Goal: Information Seeking & Learning: Learn about a topic

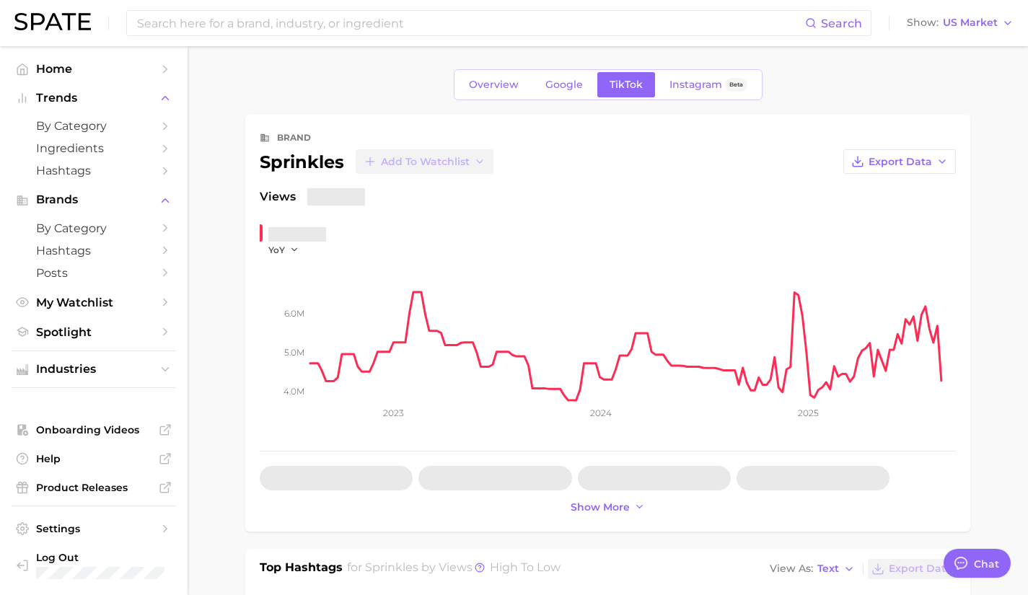
type textarea "x"
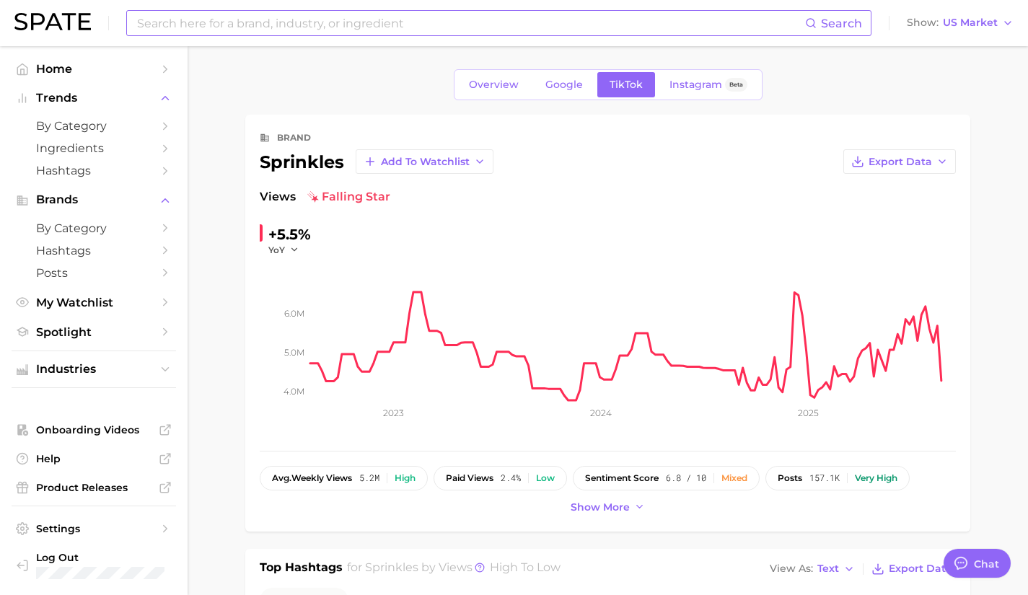
click at [368, 32] on input at bounding box center [470, 23] width 669 height 25
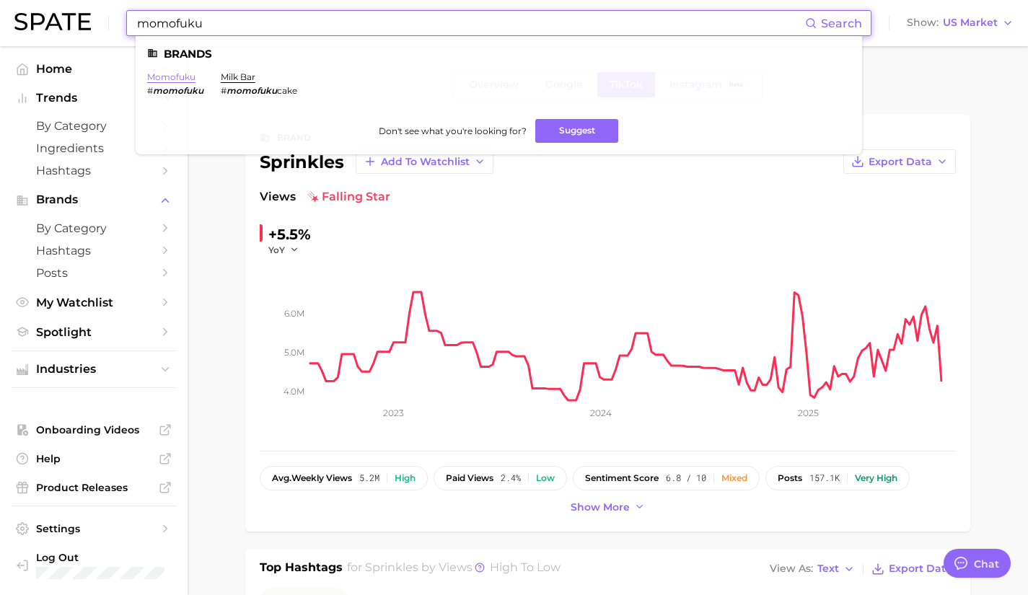
type input "momofuku"
click at [176, 79] on link "momofuku" at bounding box center [171, 76] width 48 height 11
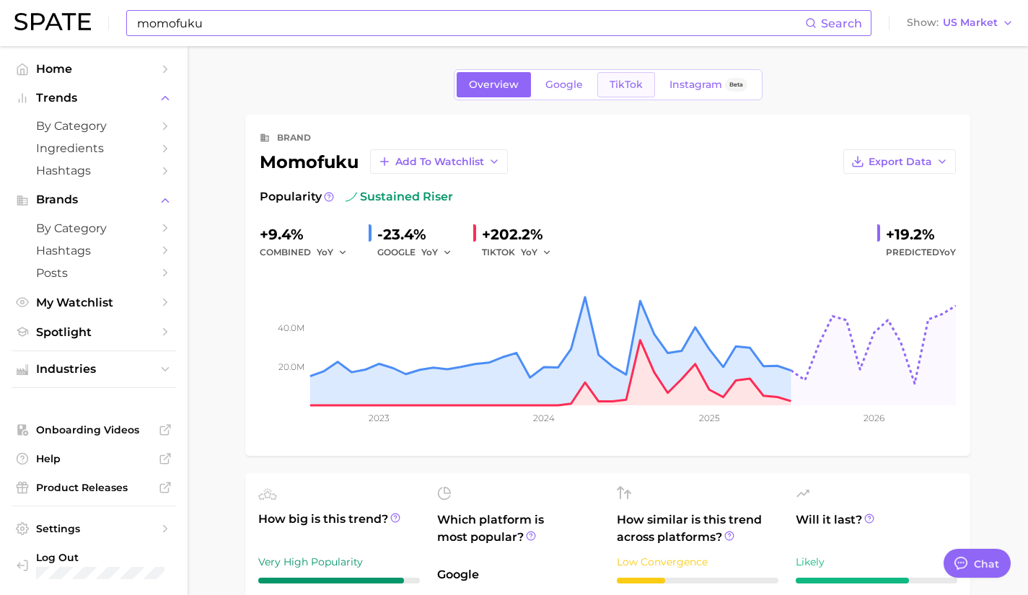
click at [630, 76] on link "TikTok" at bounding box center [626, 84] width 58 height 25
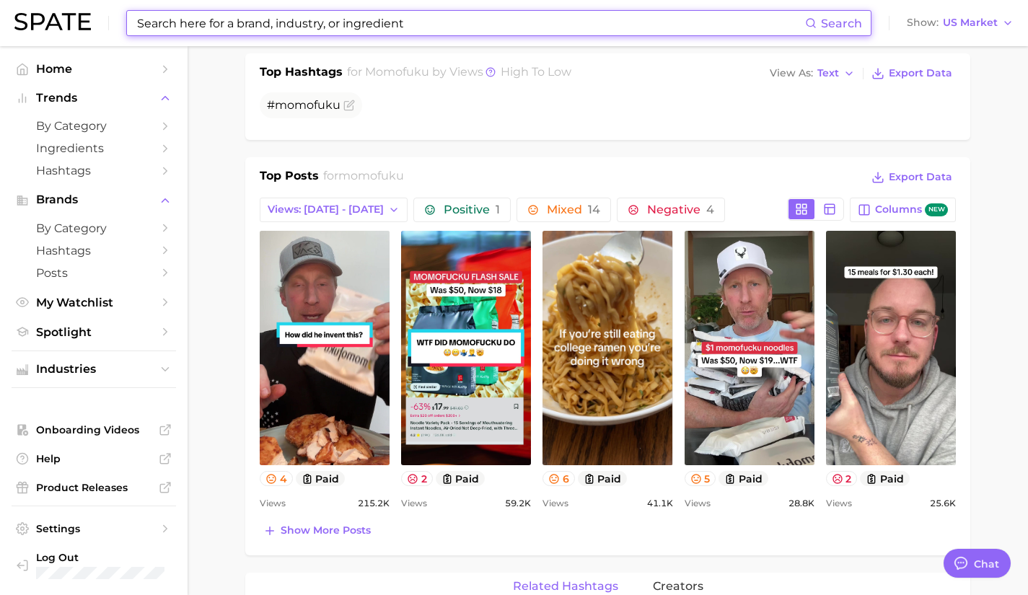
scroll to position [496, 0]
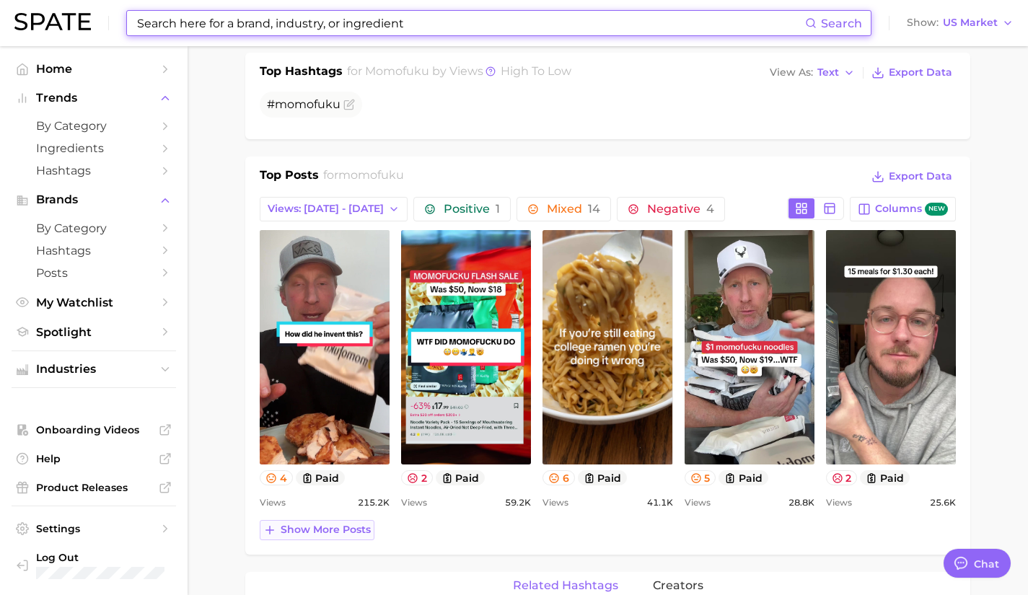
click at [343, 529] on span "Show more posts" at bounding box center [326, 530] width 90 height 12
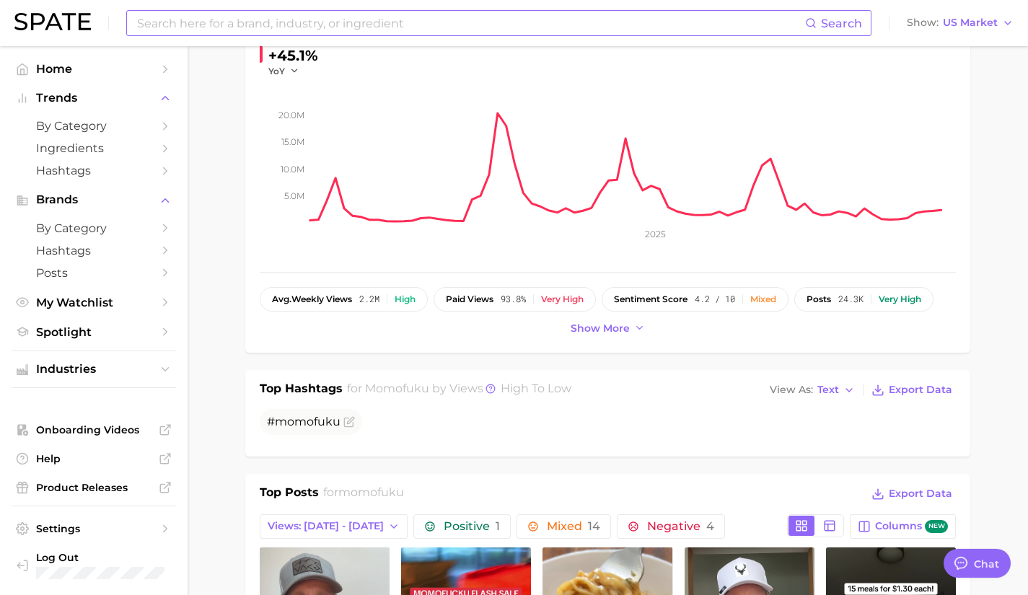
scroll to position [172, 0]
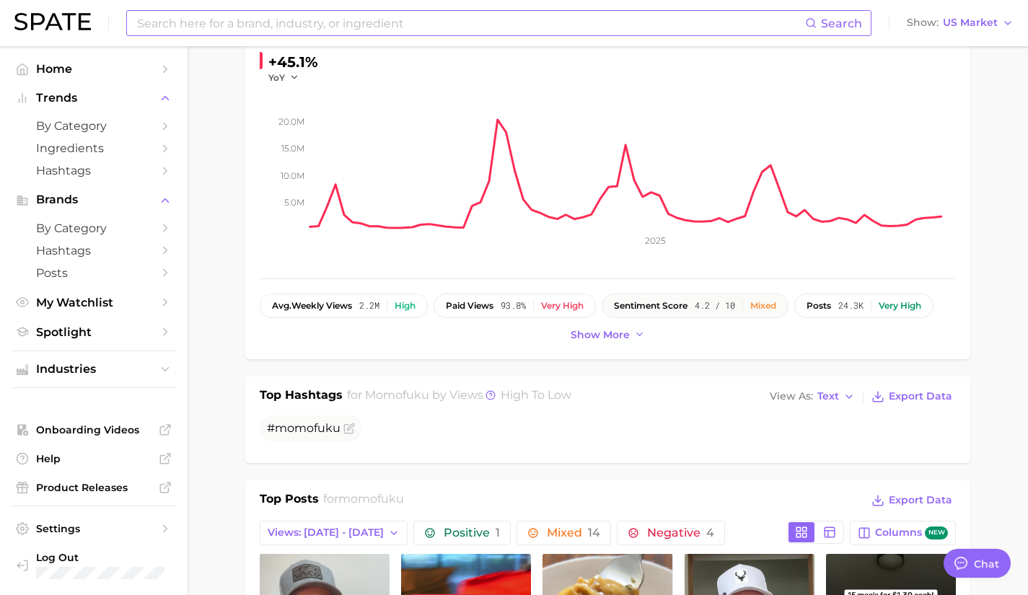
click at [765, 307] on div "Mixed" at bounding box center [763, 306] width 26 height 10
click at [770, 306] on div "Mixed" at bounding box center [763, 306] width 26 height 10
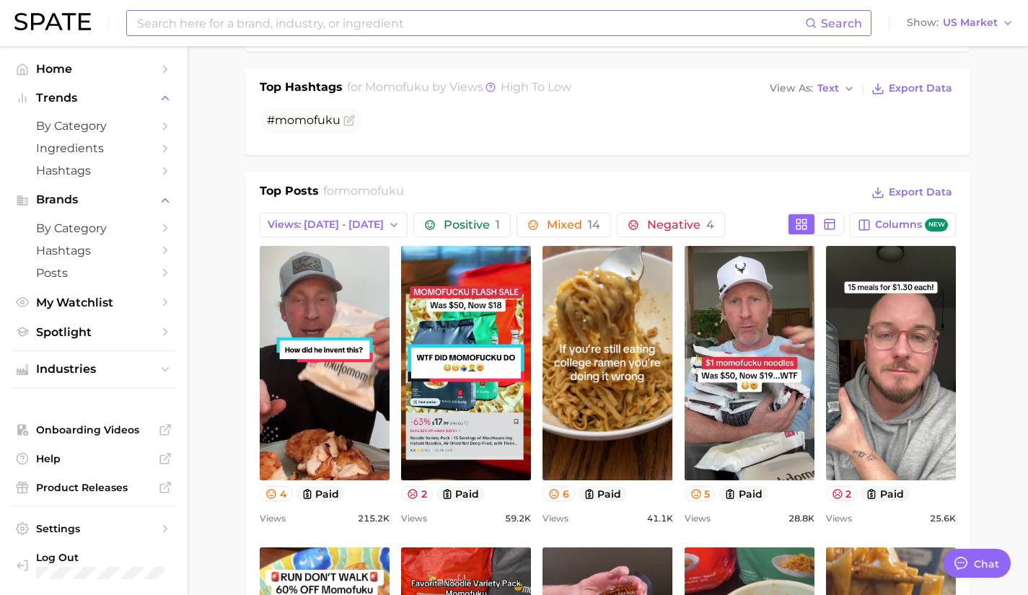
scroll to position [576, 0]
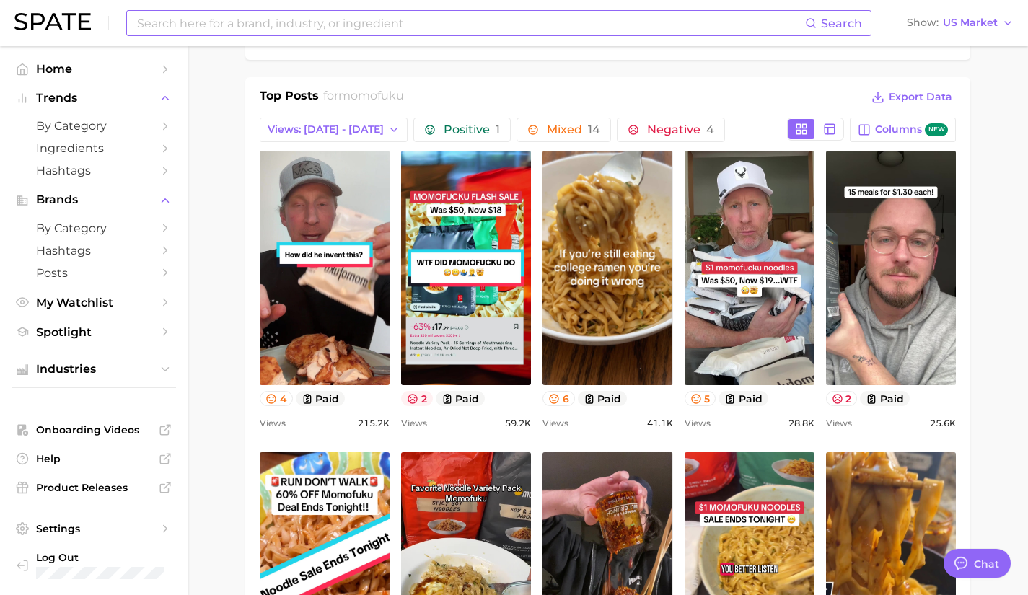
click at [411, 402] on icon at bounding box center [412, 398] width 9 height 9
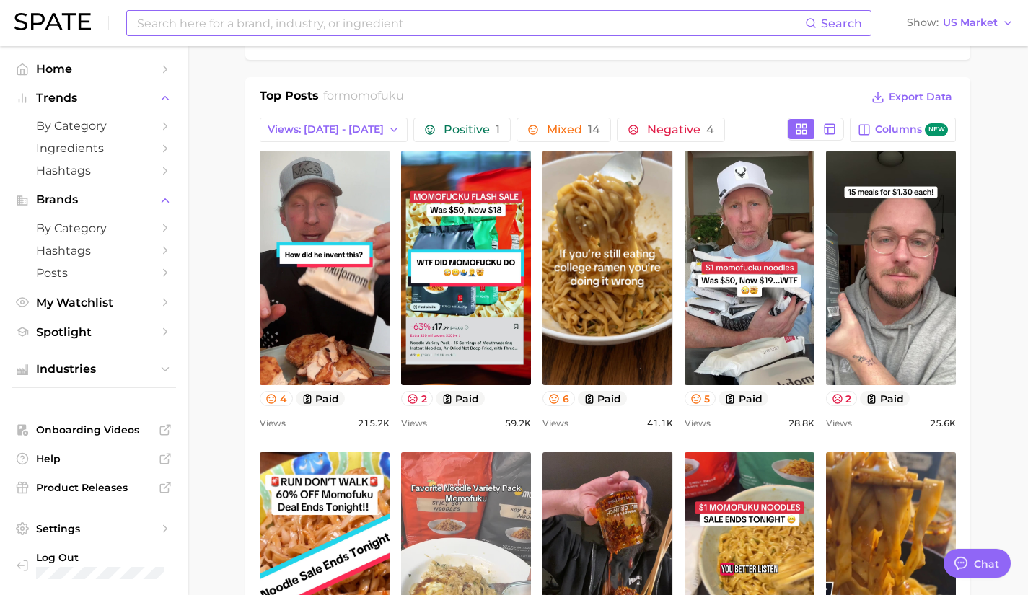
click at [426, 453] on link "view post on TikTok" at bounding box center [466, 569] width 130 height 234
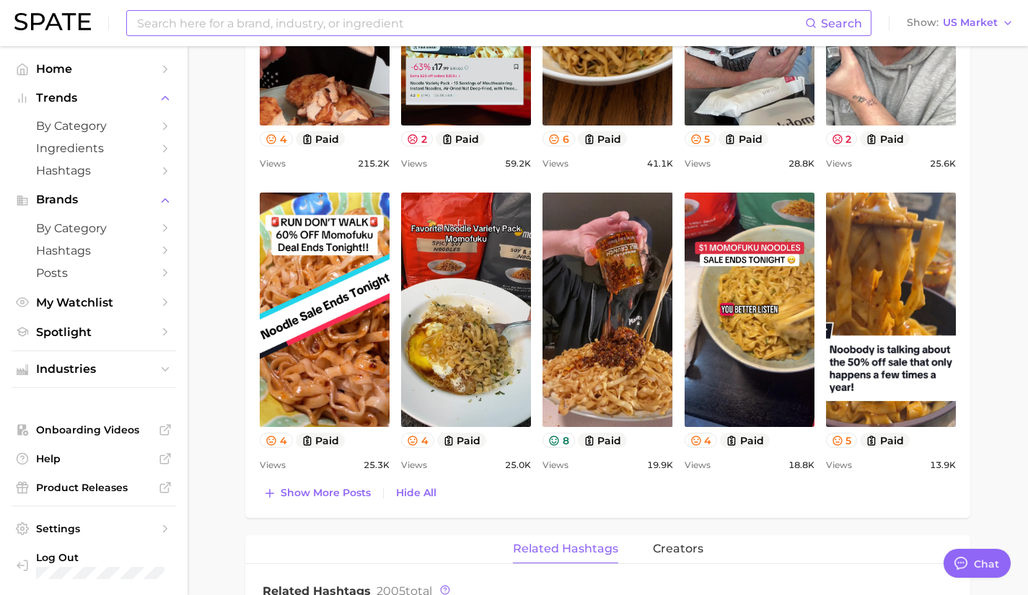
scroll to position [837, 0]
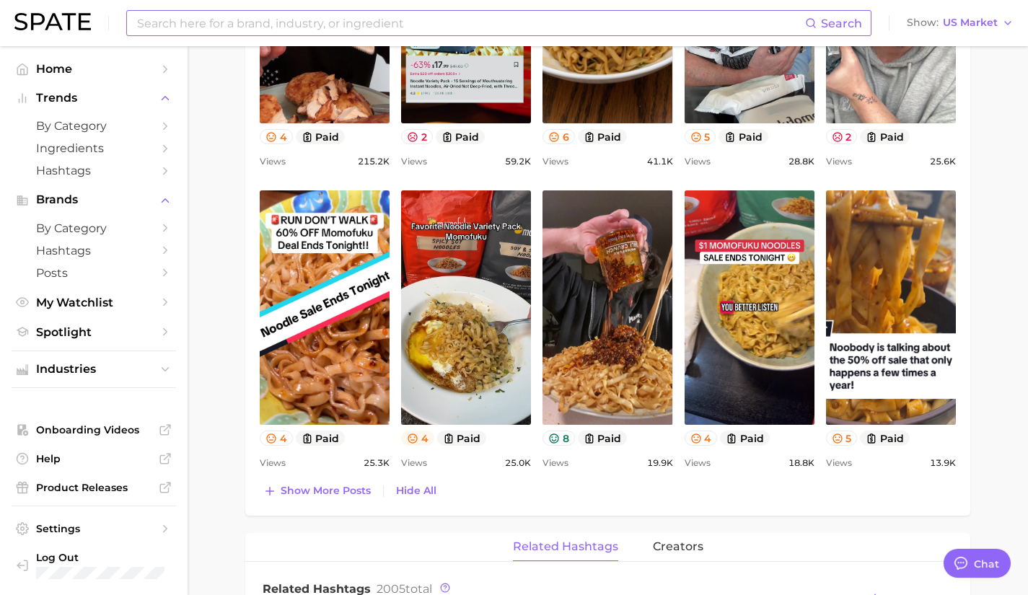
click at [421, 441] on button "4" at bounding box center [417, 438] width 33 height 15
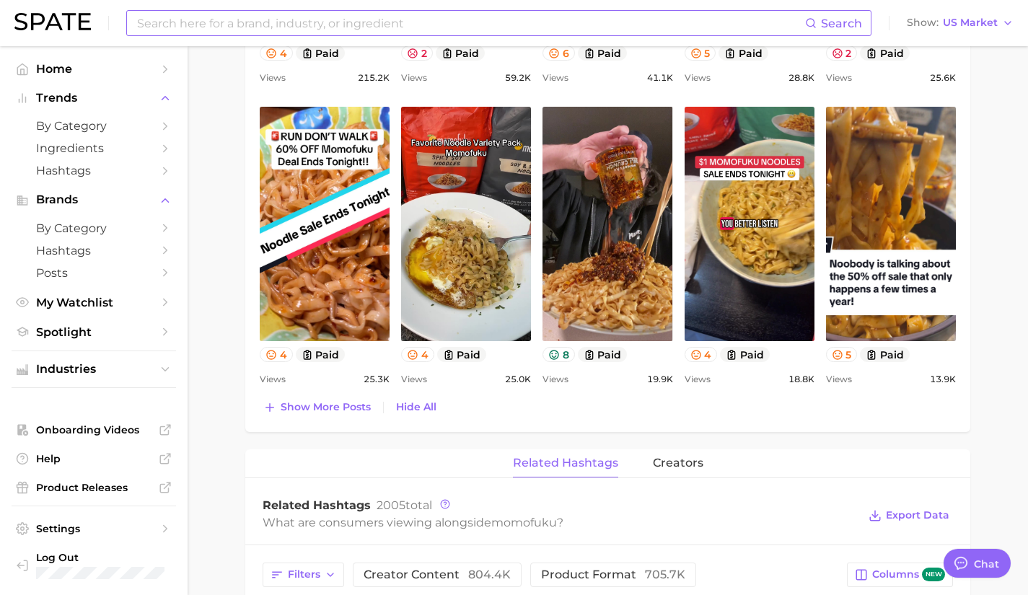
scroll to position [922, 0]
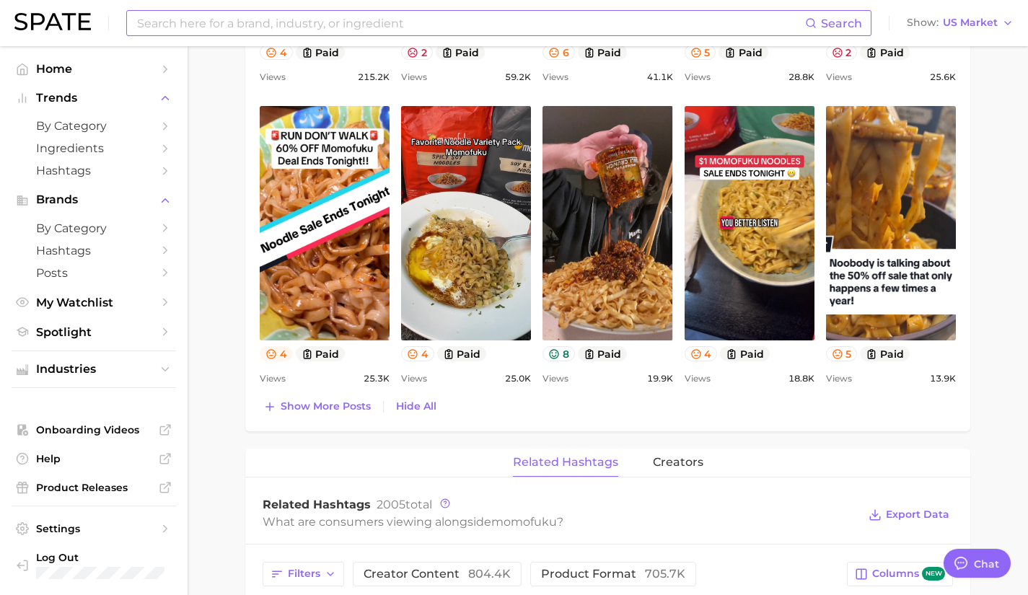
click at [266, 352] on icon at bounding box center [271, 354] width 12 height 12
click at [418, 355] on icon at bounding box center [413, 354] width 12 height 12
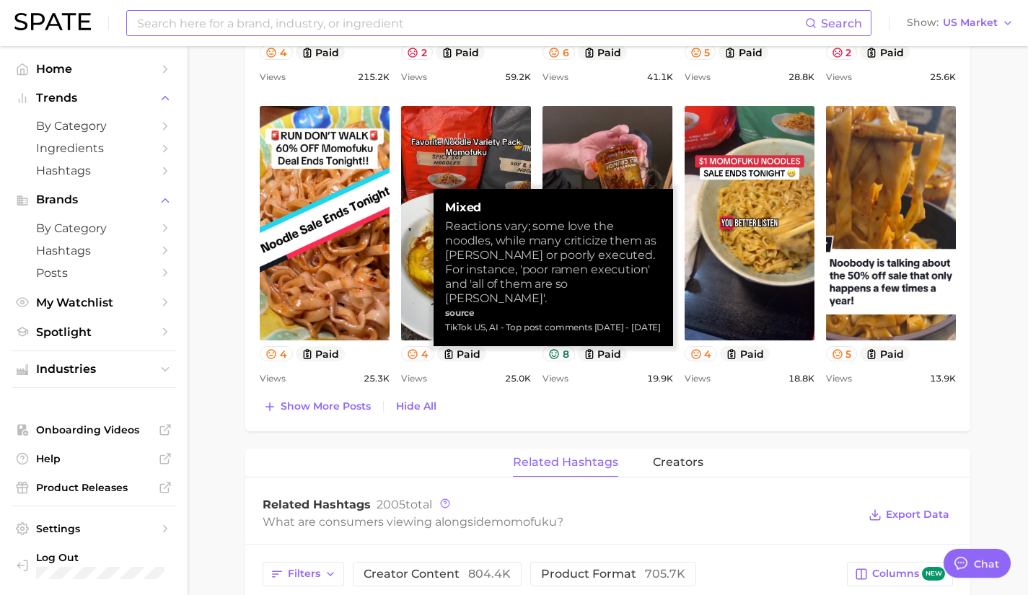
click at [679, 397] on div "Show more posts Hide All" at bounding box center [608, 407] width 696 height 20
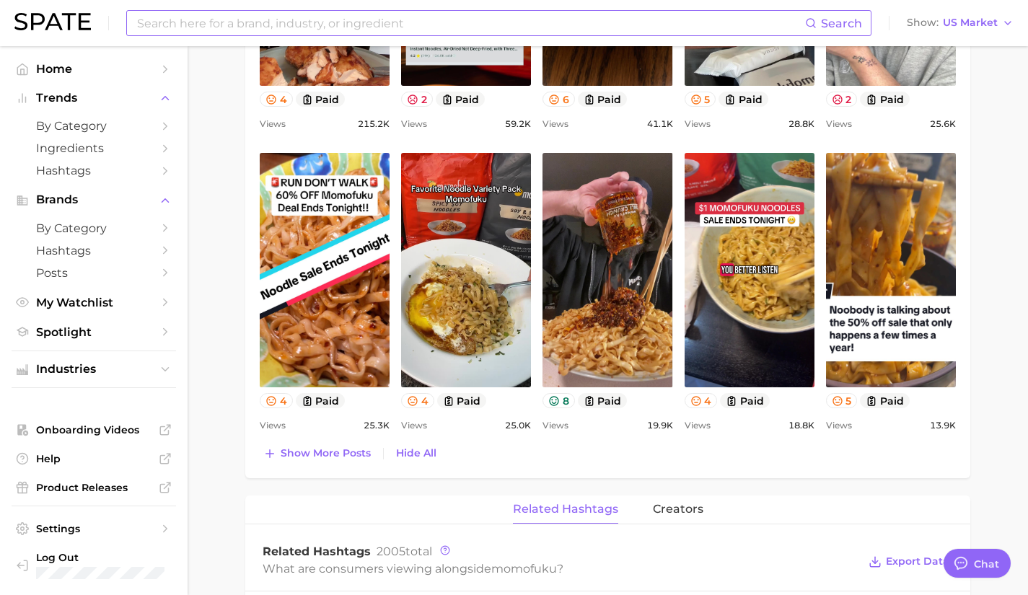
scroll to position [874, 0]
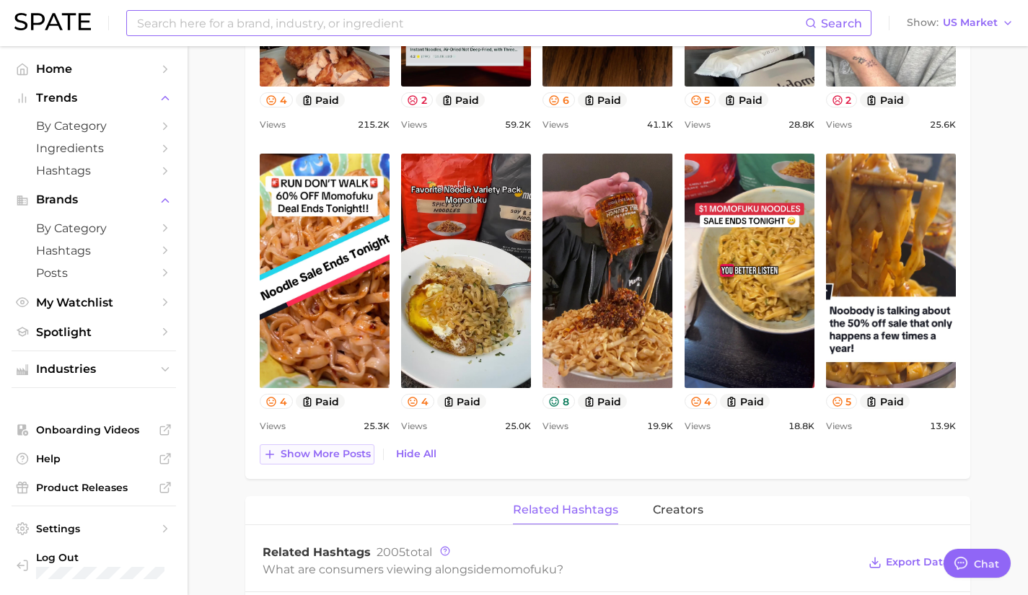
click at [270, 461] on button "Show more posts" at bounding box center [317, 454] width 115 height 20
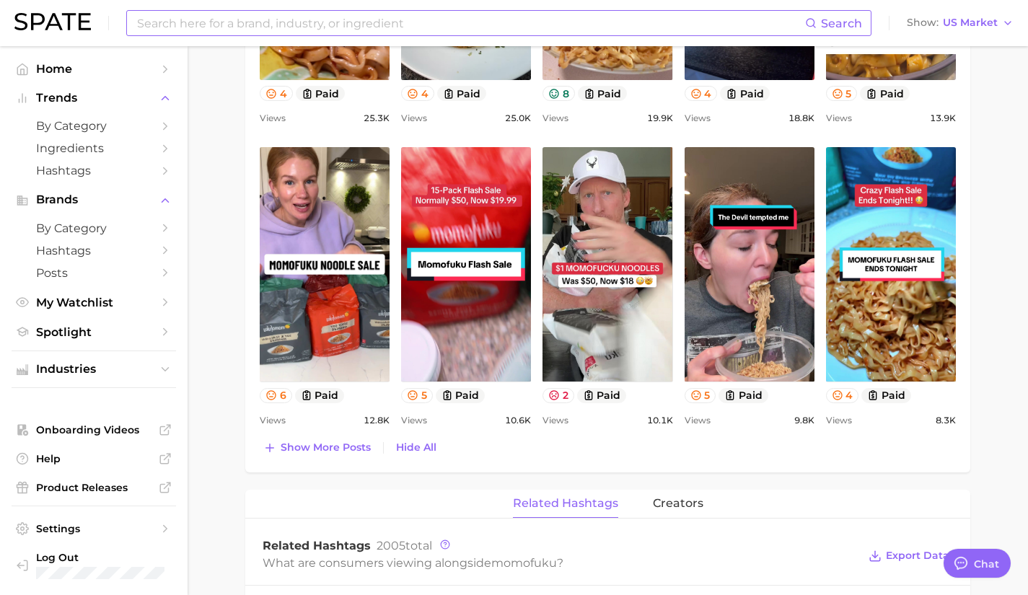
scroll to position [1183, 0]
click at [278, 393] on button "6" at bounding box center [276, 394] width 32 height 15
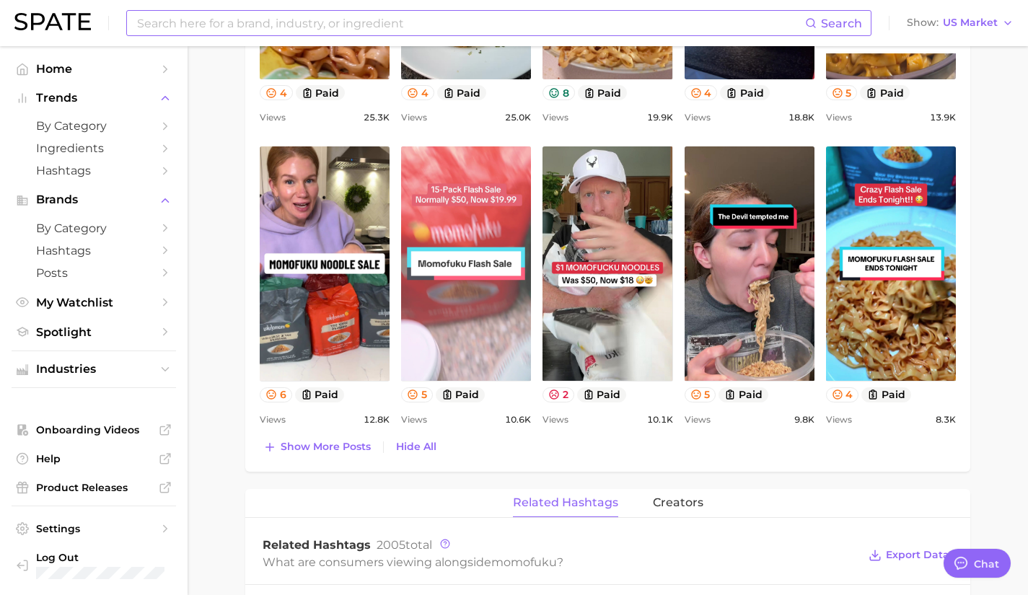
click at [529, 380] on link "view post on TikTok" at bounding box center [466, 263] width 130 height 234
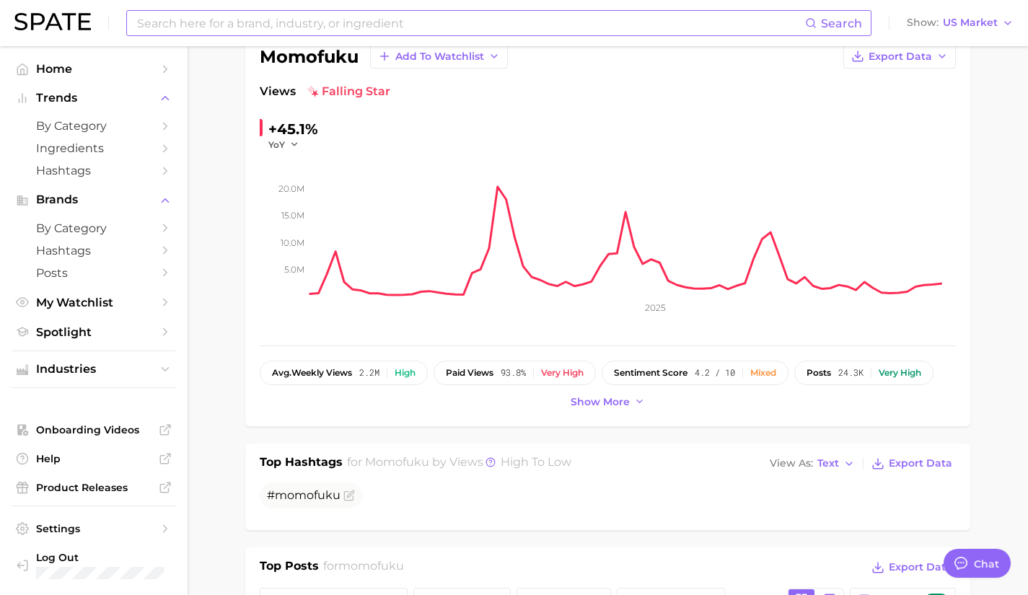
scroll to position [97, 0]
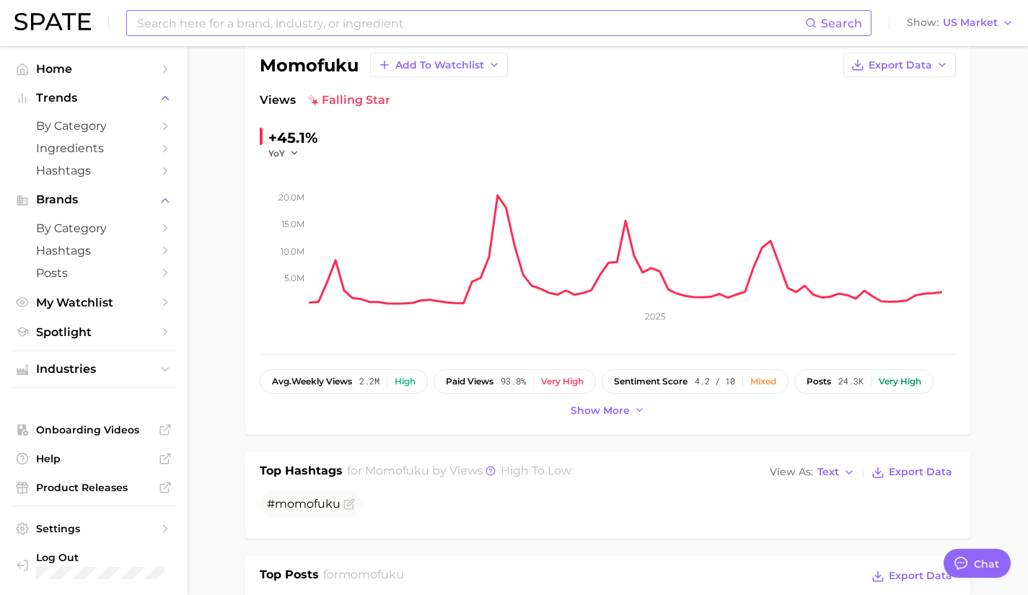
click at [868, 433] on div "brand momofuku Add to Watchlist Export Data Views falling star +45.1% YoY 5.0m …" at bounding box center [607, 226] width 725 height 417
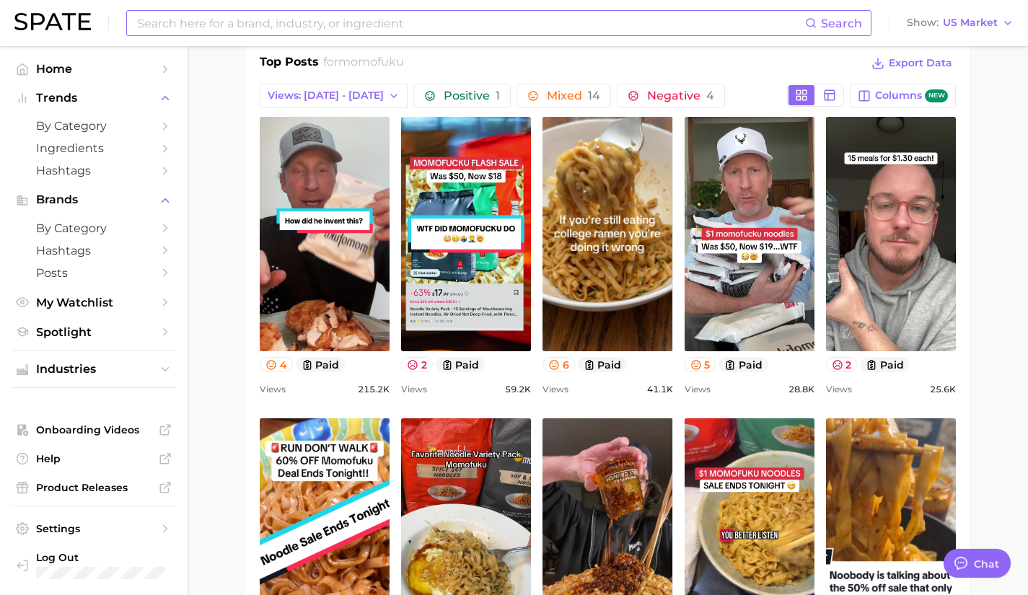
scroll to position [606, 0]
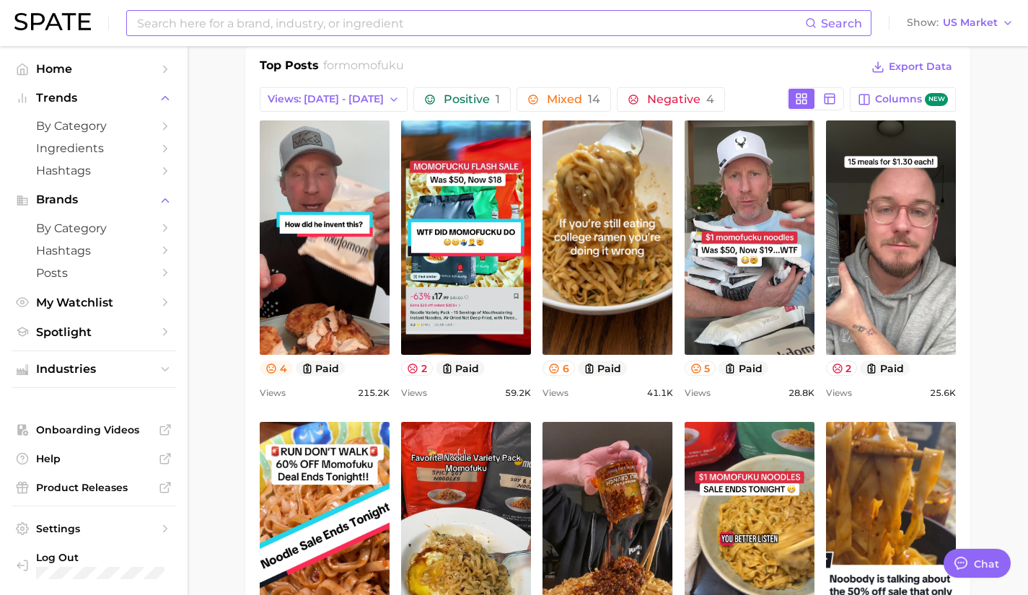
click at [275, 366] on icon at bounding box center [270, 368] width 9 height 9
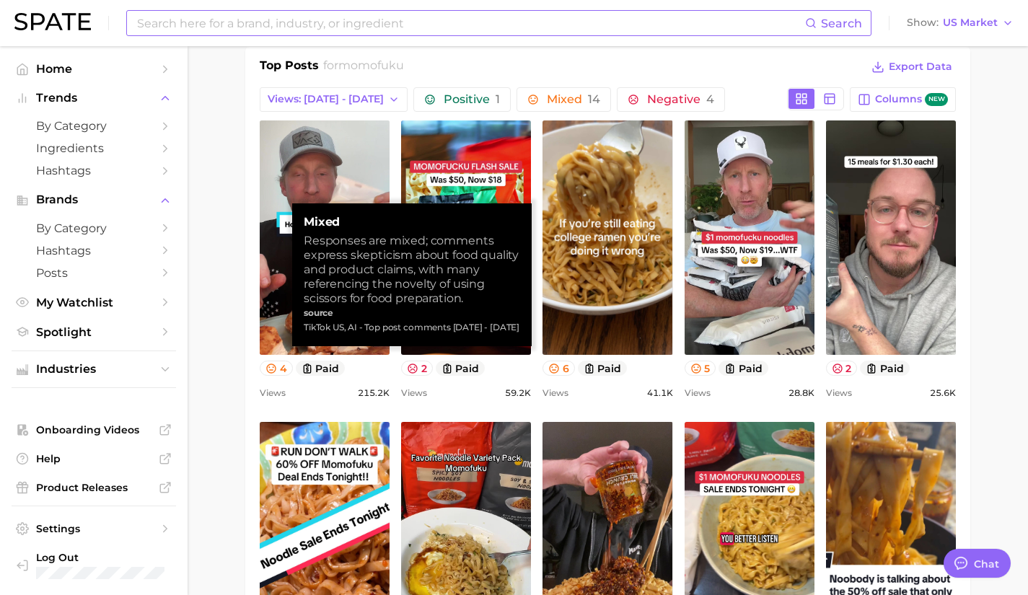
click at [444, 391] on div "Views 59.2k" at bounding box center [466, 392] width 130 height 17
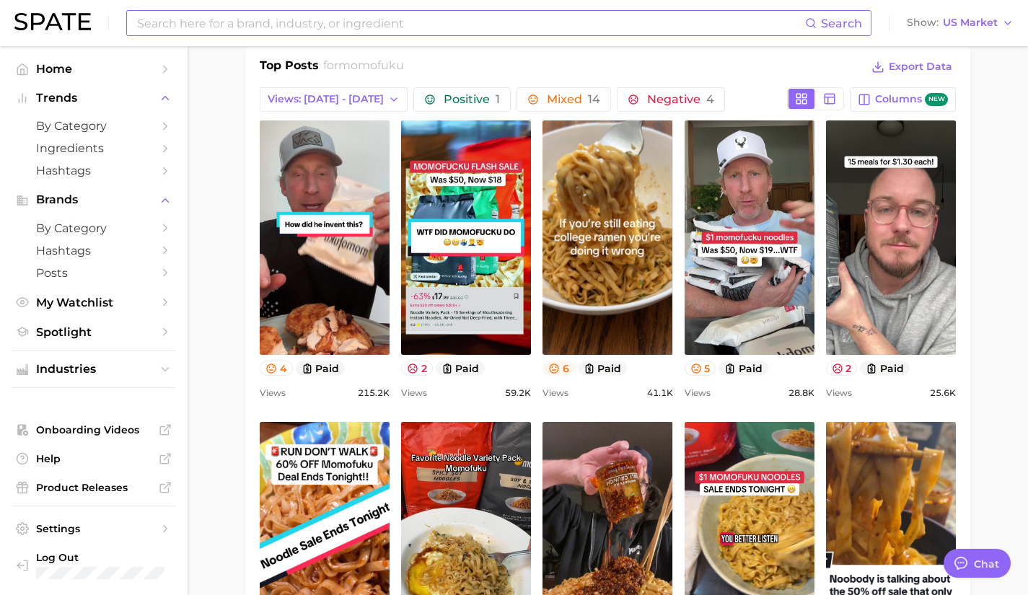
click at [558, 372] on icon at bounding box center [554, 369] width 12 height 12
click at [704, 370] on button "5" at bounding box center [701, 368] width 32 height 15
click at [853, 364] on button "2" at bounding box center [842, 368] width 32 height 15
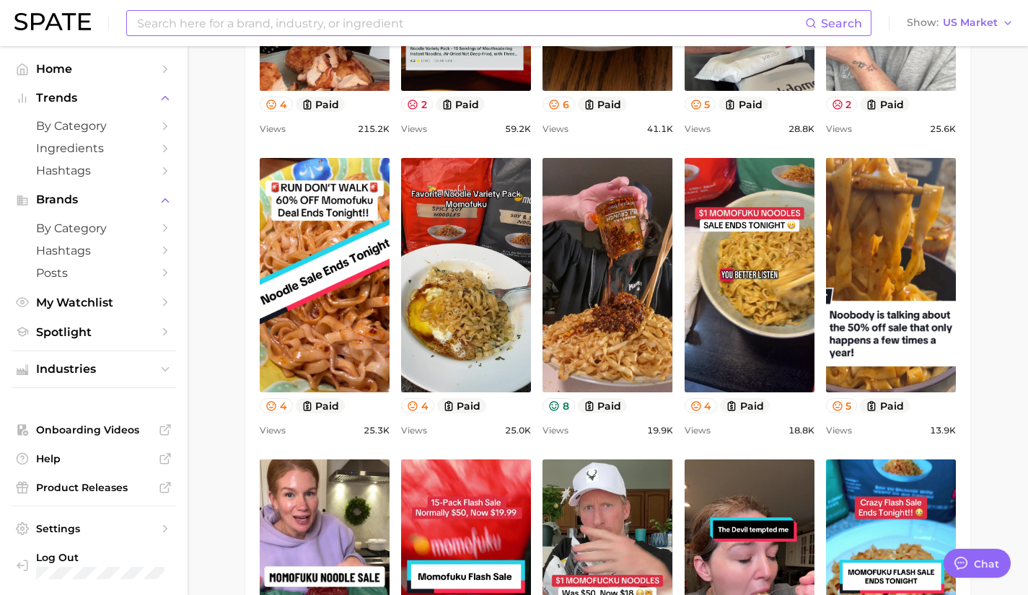
scroll to position [871, 0]
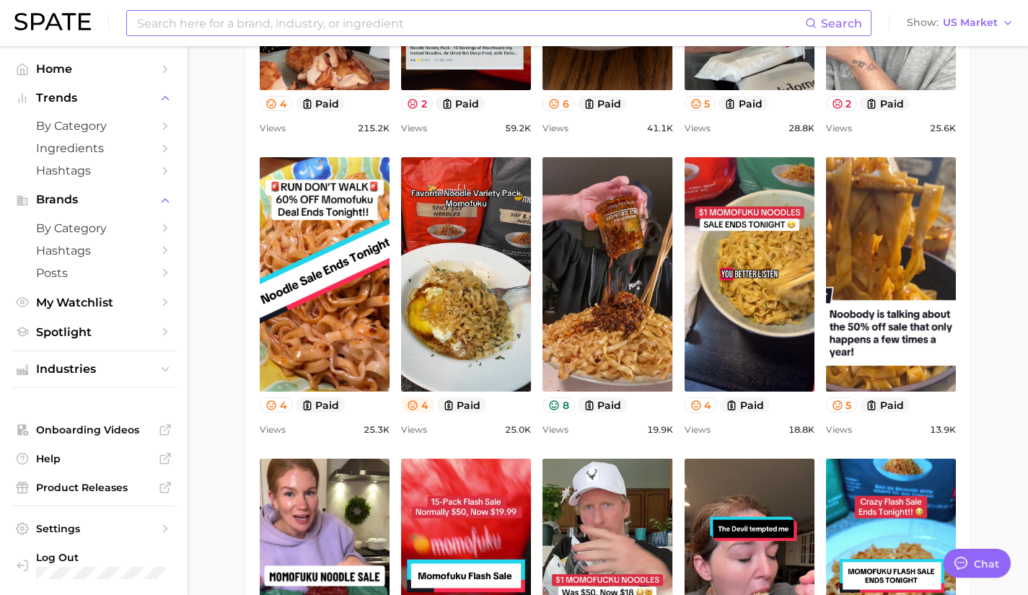
click at [418, 405] on icon at bounding box center [413, 406] width 12 height 12
click at [702, 400] on button "4" at bounding box center [701, 404] width 33 height 15
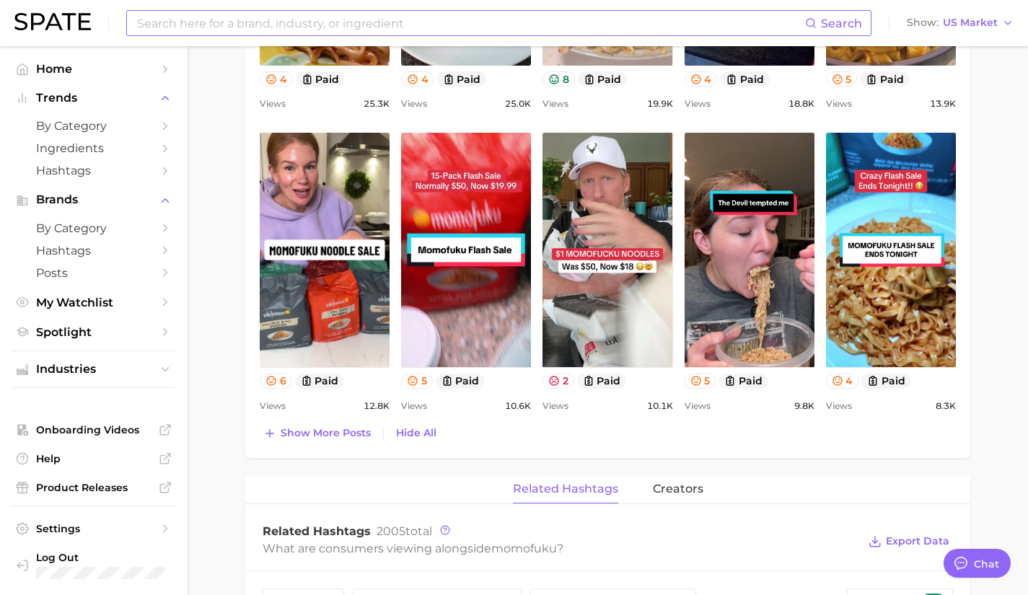
scroll to position [1197, 0]
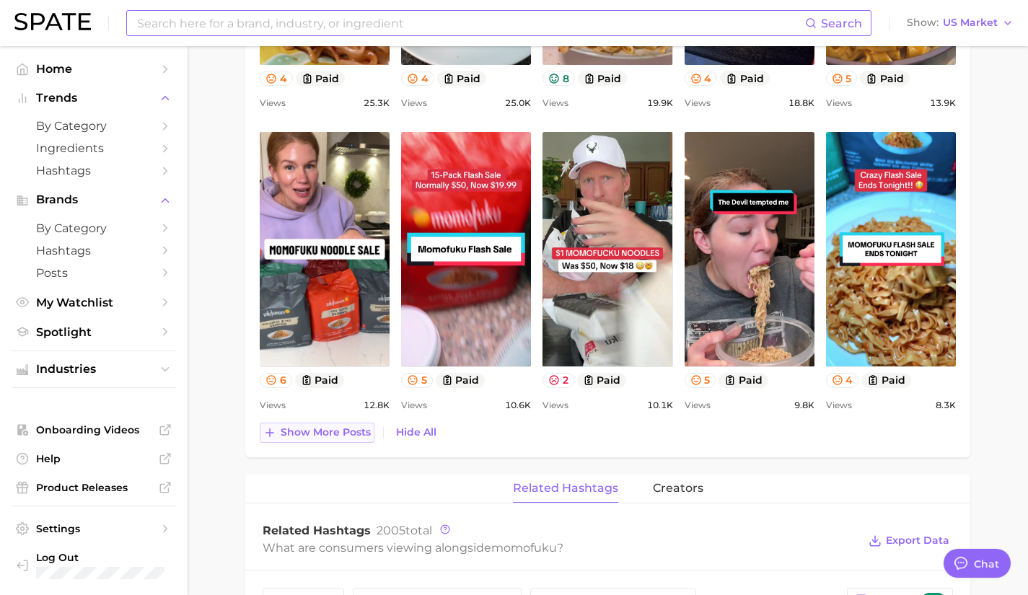
click at [322, 440] on button "Show more posts" at bounding box center [317, 433] width 115 height 20
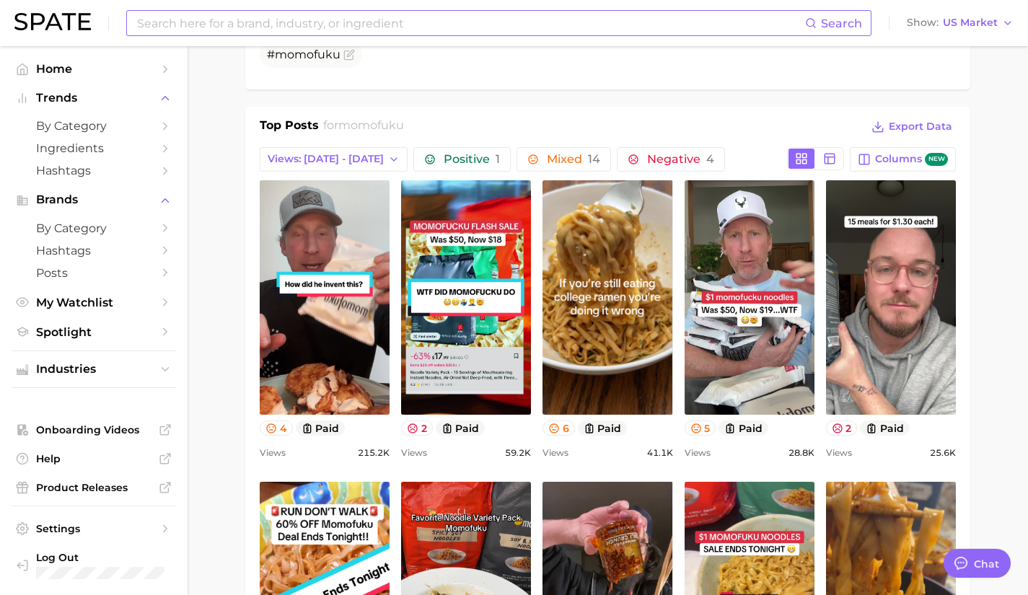
scroll to position [545, 0]
